Goal: Obtain resource: Obtain resource

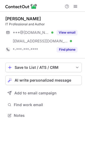
scroll to position [112, 85]
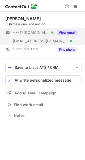
click at [72, 30] on button "View email" at bounding box center [67, 32] width 21 height 5
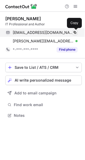
click at [77, 33] on span at bounding box center [75, 32] width 4 height 4
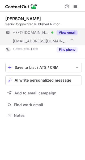
scroll to position [112, 85]
click at [73, 32] on button "View email" at bounding box center [67, 32] width 21 height 5
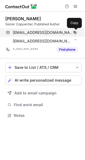
click at [73, 31] on button at bounding box center [75, 32] width 5 height 5
